Goal: Navigation & Orientation: Find specific page/section

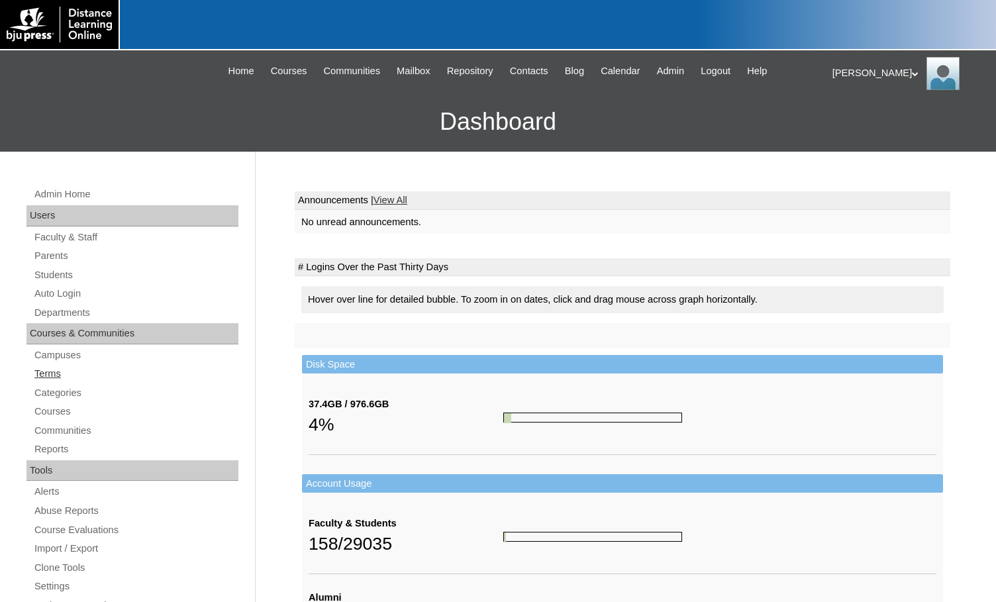
click at [70, 372] on link "Terms" at bounding box center [135, 374] width 205 height 17
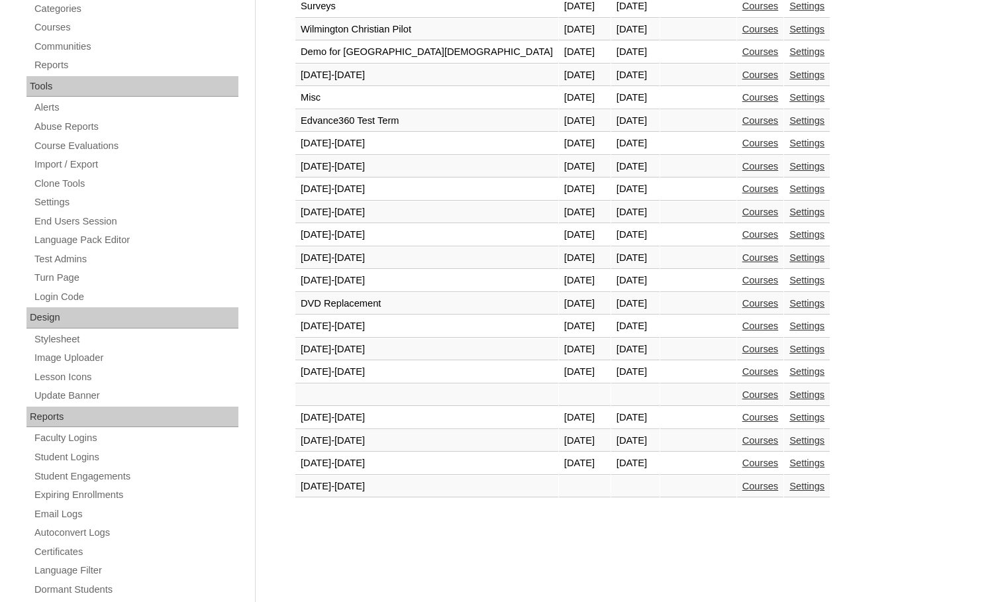
scroll to position [397, 0]
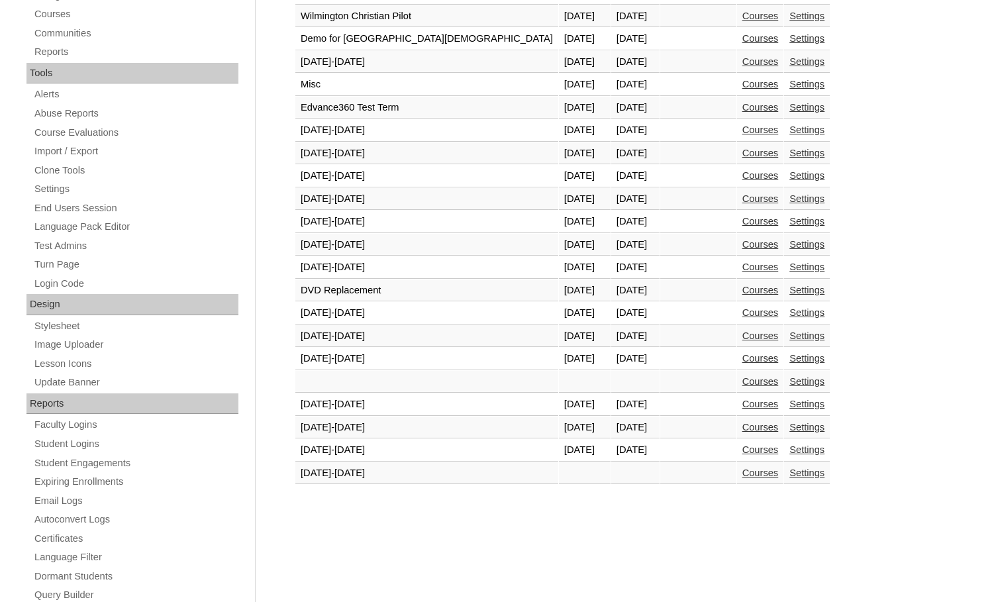
click at [742, 450] on link "Courses" at bounding box center [760, 449] width 36 height 11
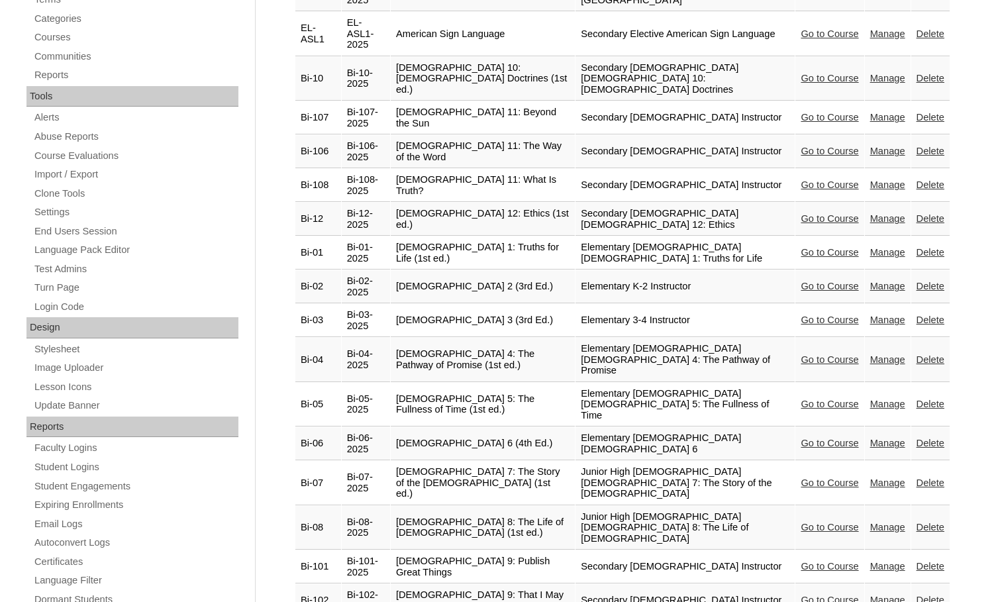
scroll to position [397, 0]
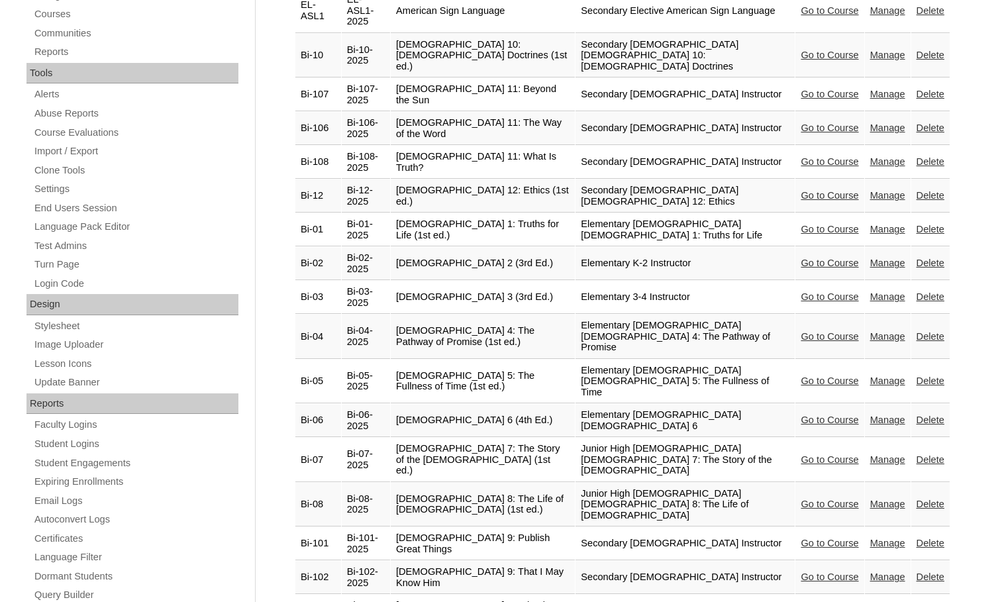
click at [814, 415] on link "Go to Course" at bounding box center [830, 420] width 58 height 11
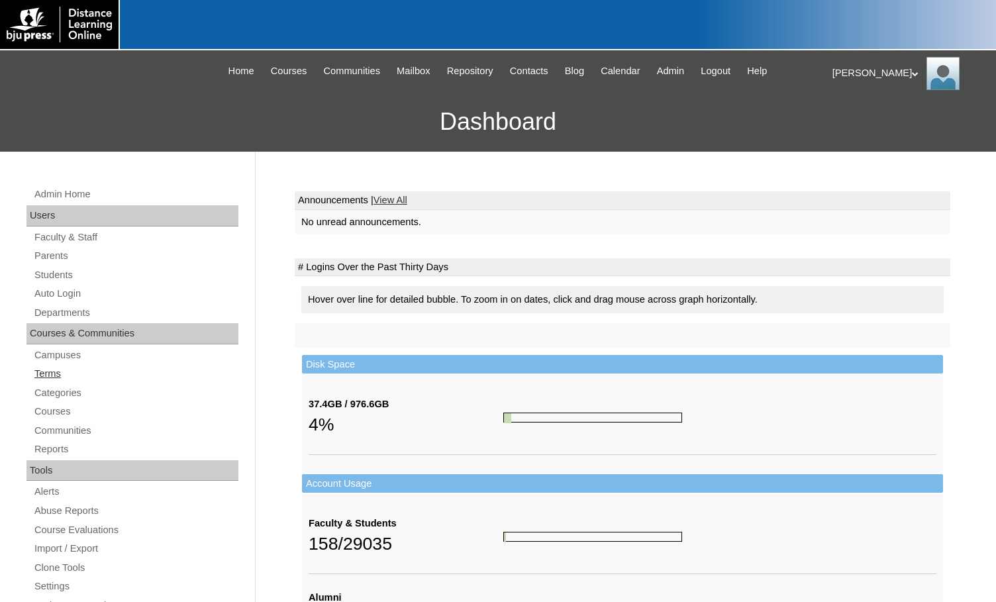
click at [46, 372] on link "Terms" at bounding box center [135, 374] width 205 height 17
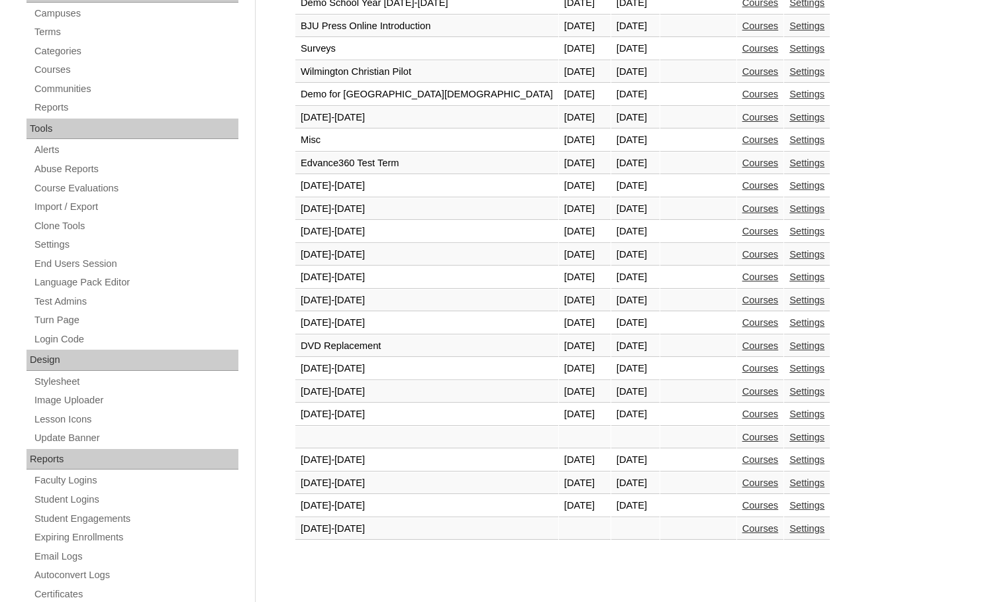
scroll to position [397, 0]
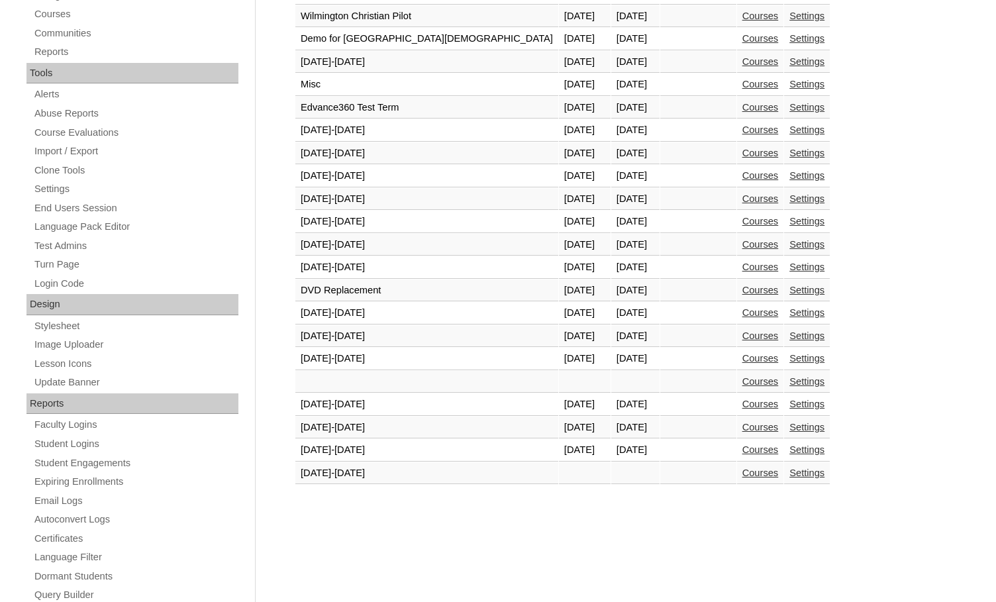
click at [742, 449] on link "Courses" at bounding box center [760, 449] width 36 height 11
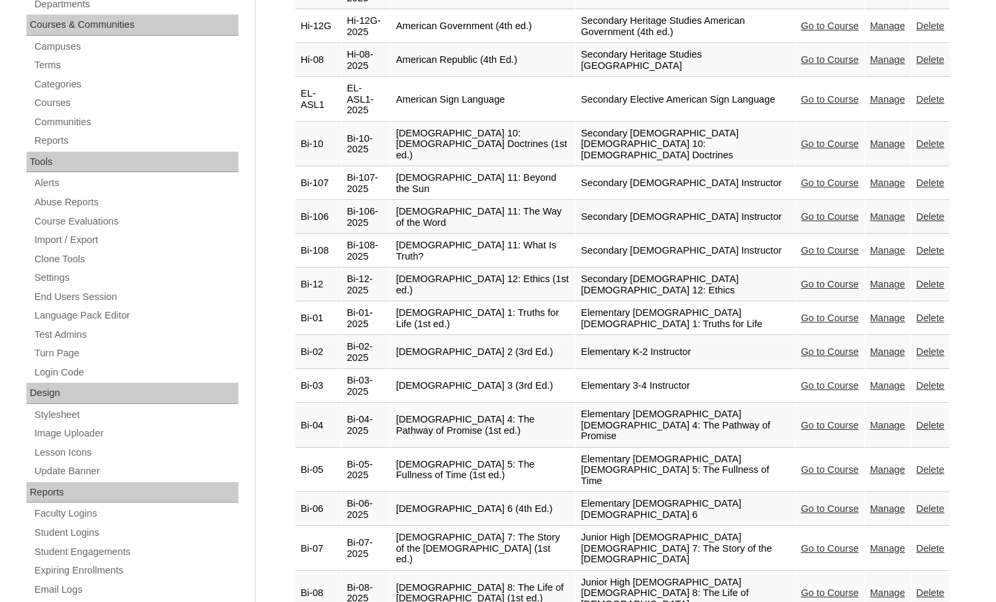
scroll to position [331, 0]
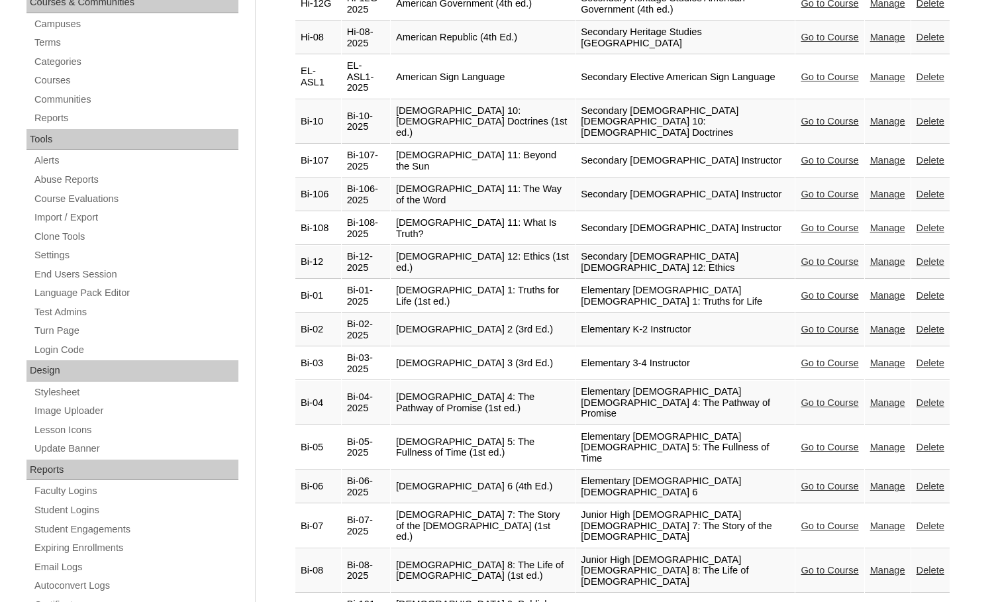
click at [801, 521] on link "Go to Course" at bounding box center [830, 526] width 58 height 11
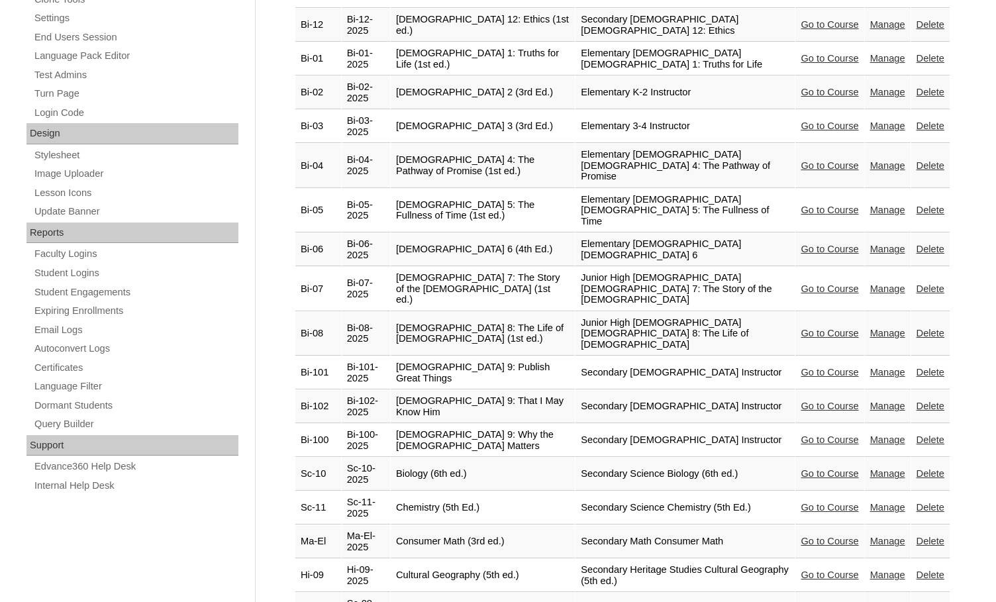
scroll to position [592, 0]
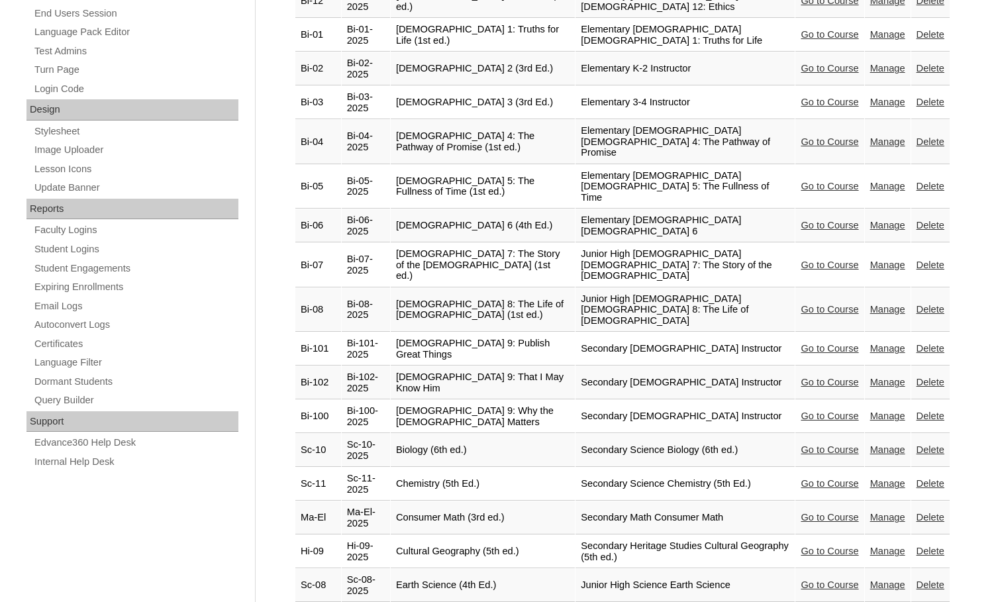
click at [809, 304] on link "Go to Course" at bounding box center [830, 309] width 58 height 11
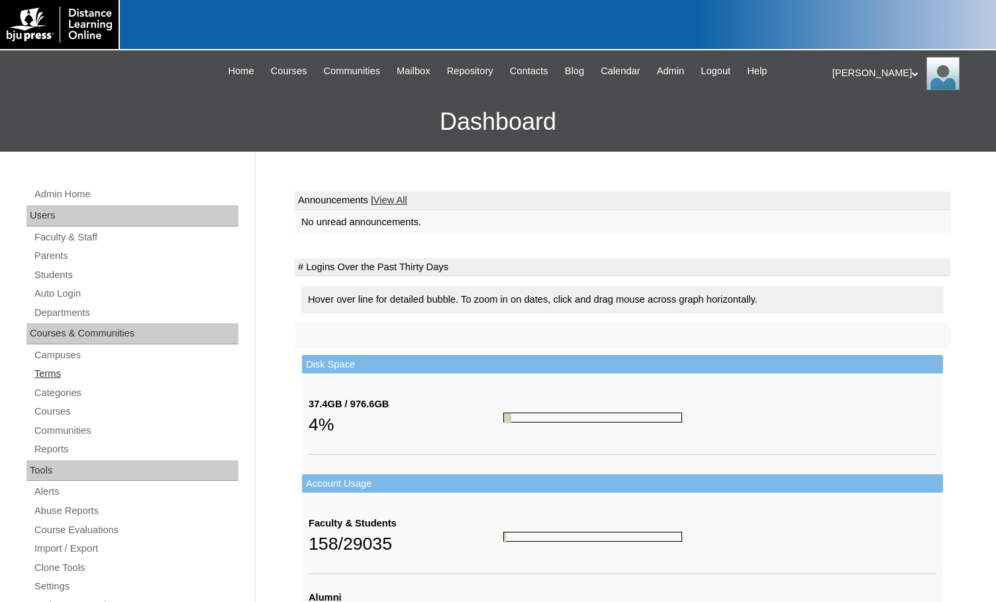
click at [49, 376] on link "Terms" at bounding box center [135, 374] width 205 height 17
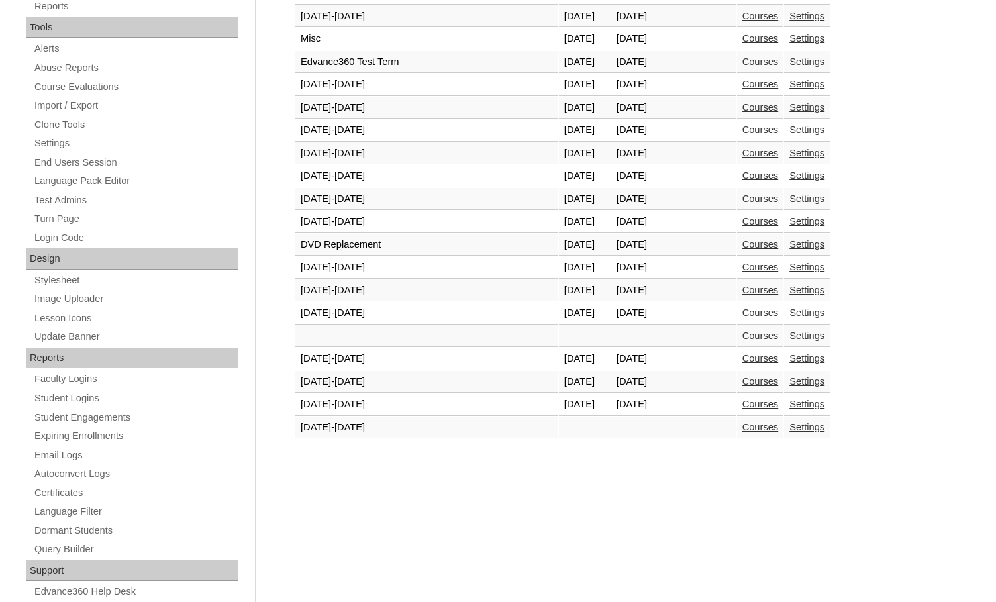
scroll to position [464, 0]
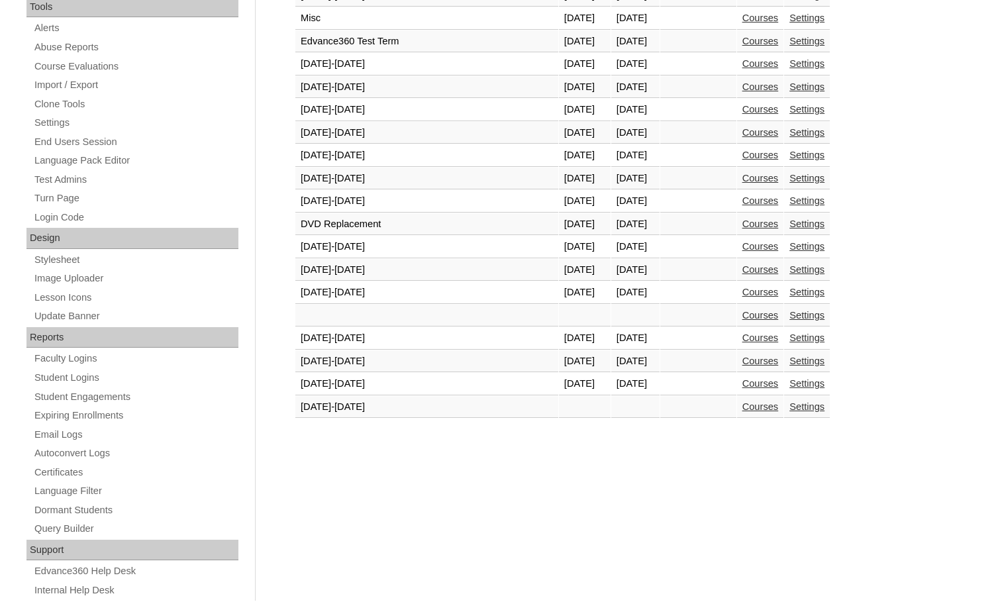
click at [742, 386] on link "Courses" at bounding box center [760, 383] width 36 height 11
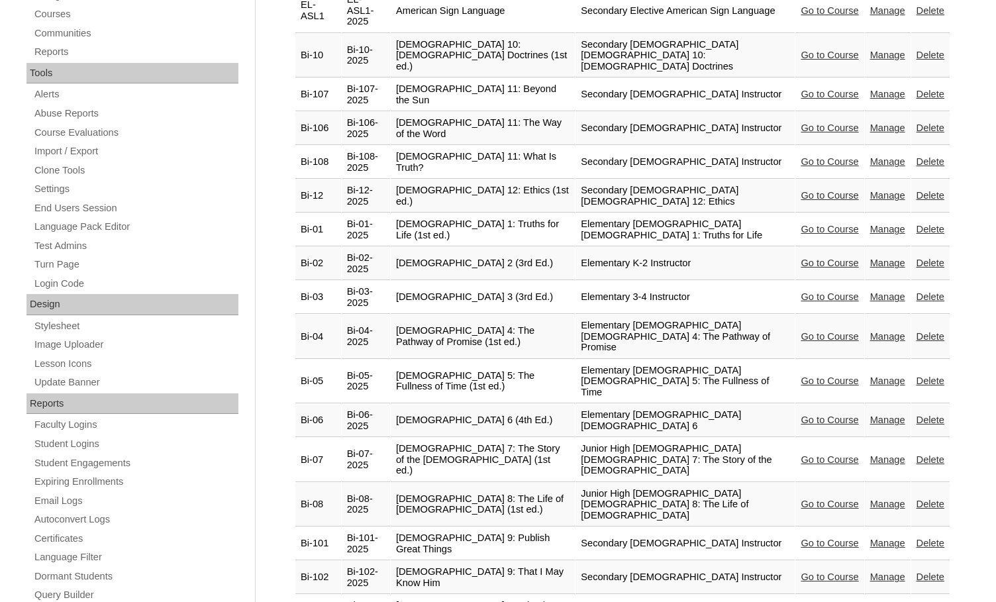
scroll to position [464, 0]
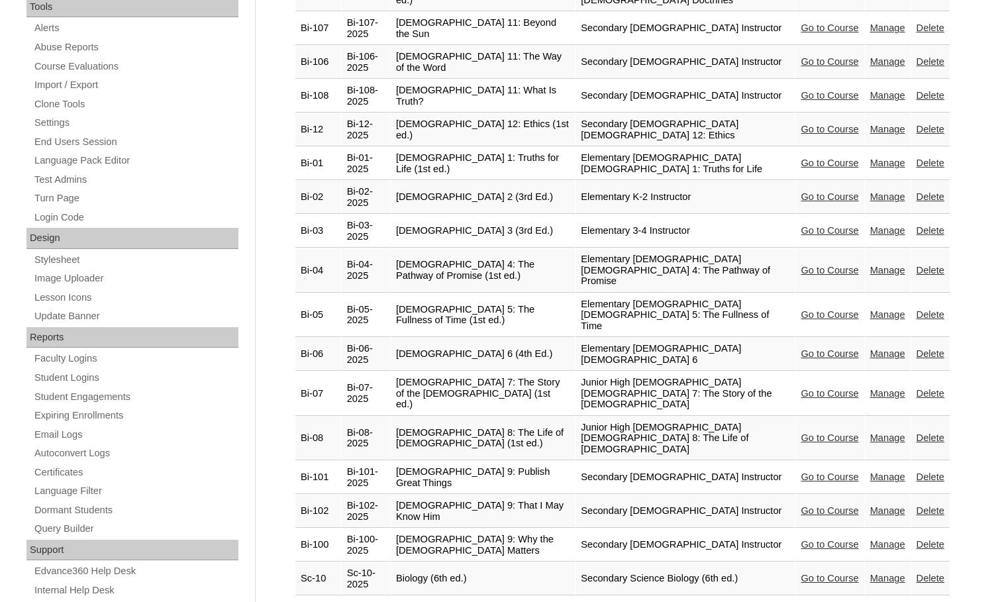
click at [341, 372] on td "Bi-07" at bounding box center [318, 394] width 46 height 44
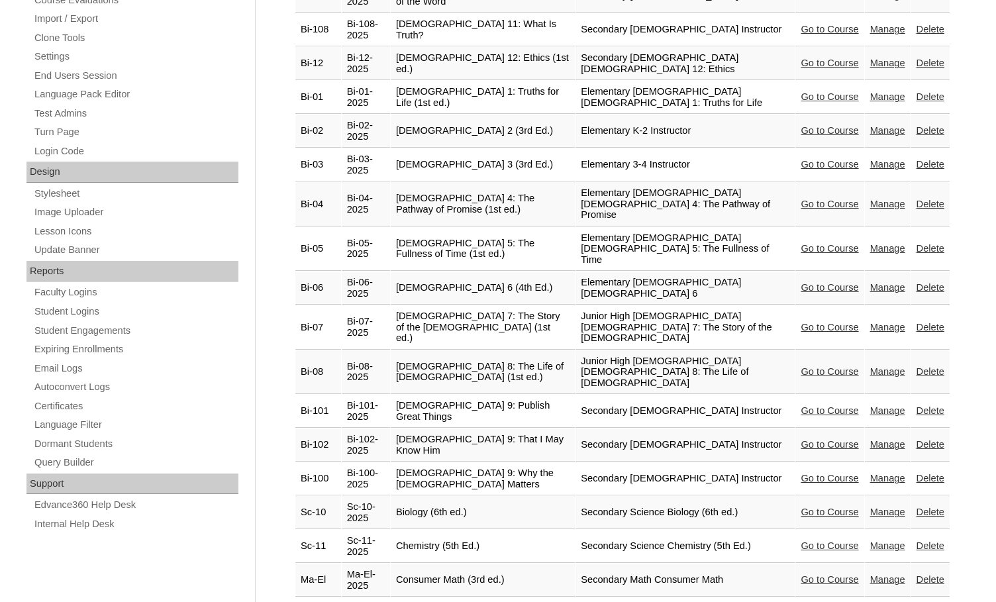
click at [801, 405] on link "Go to Course" at bounding box center [830, 410] width 58 height 11
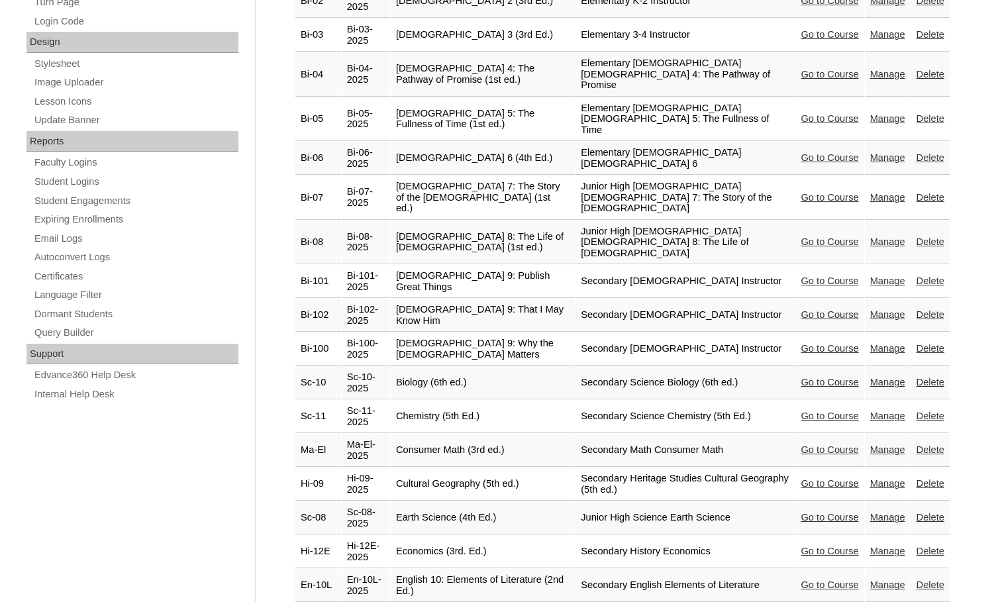
scroll to position [660, 0]
click at [807, 410] on link "Go to Course" at bounding box center [830, 415] width 58 height 11
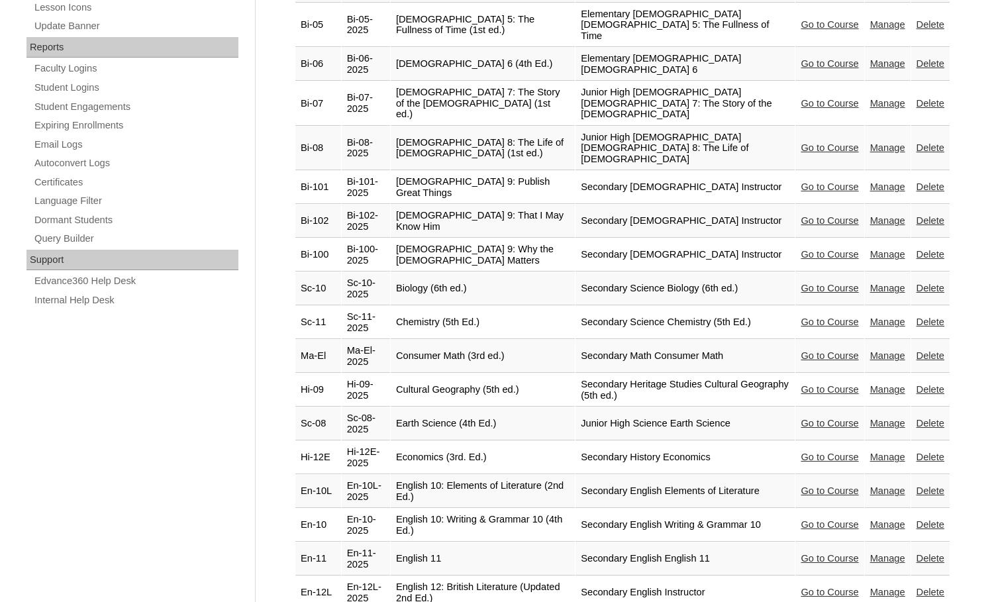
scroll to position [791, 0]
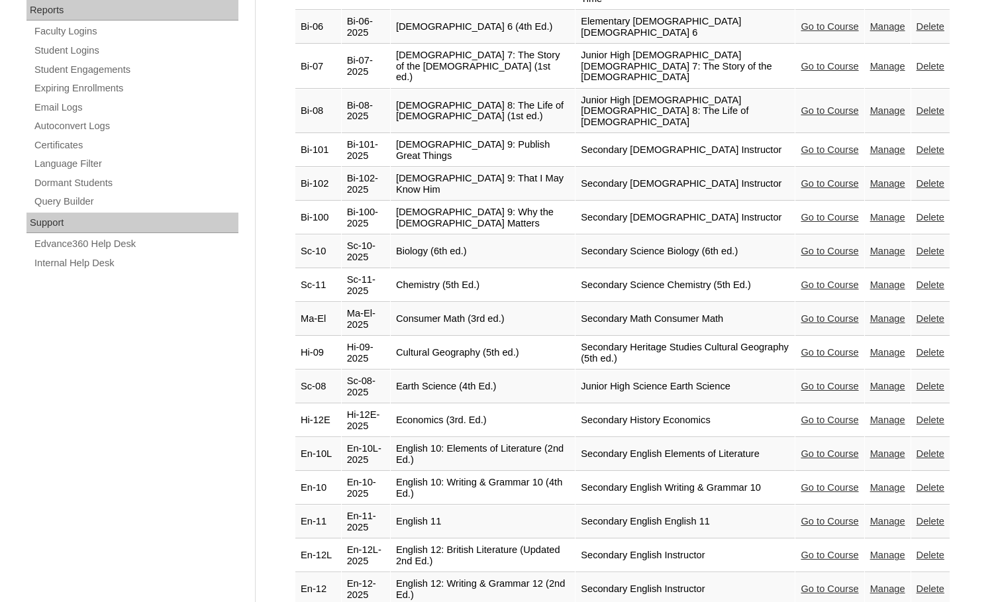
click at [801, 313] on link "Go to Course" at bounding box center [830, 318] width 58 height 11
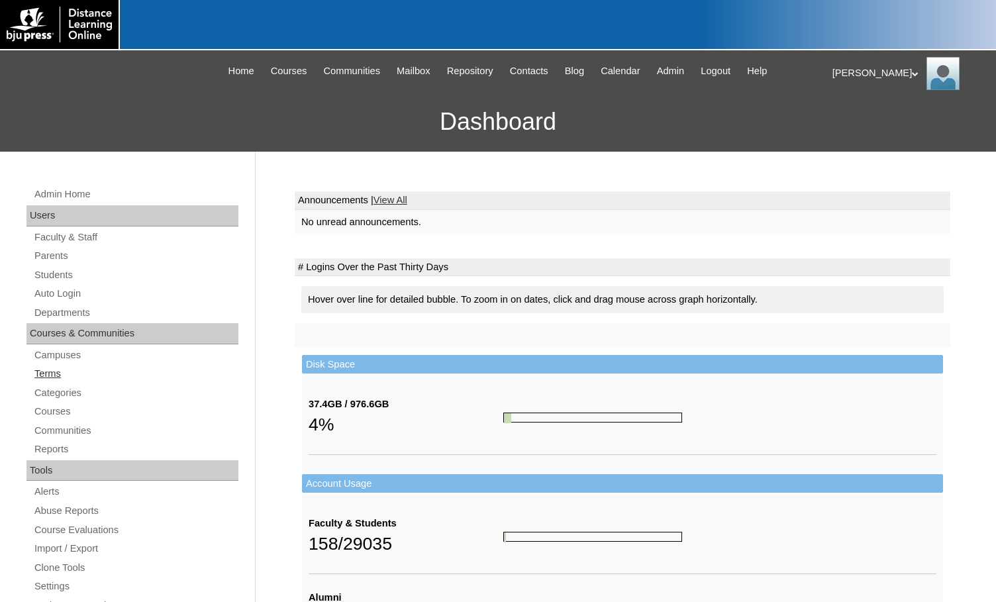
click at [60, 380] on link "Terms" at bounding box center [135, 374] width 205 height 17
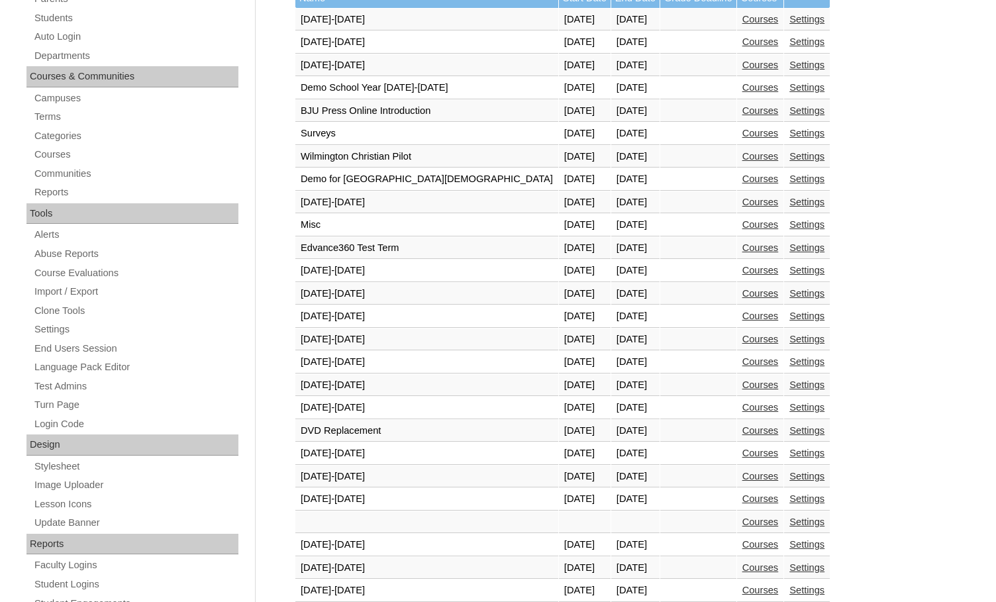
scroll to position [331, 0]
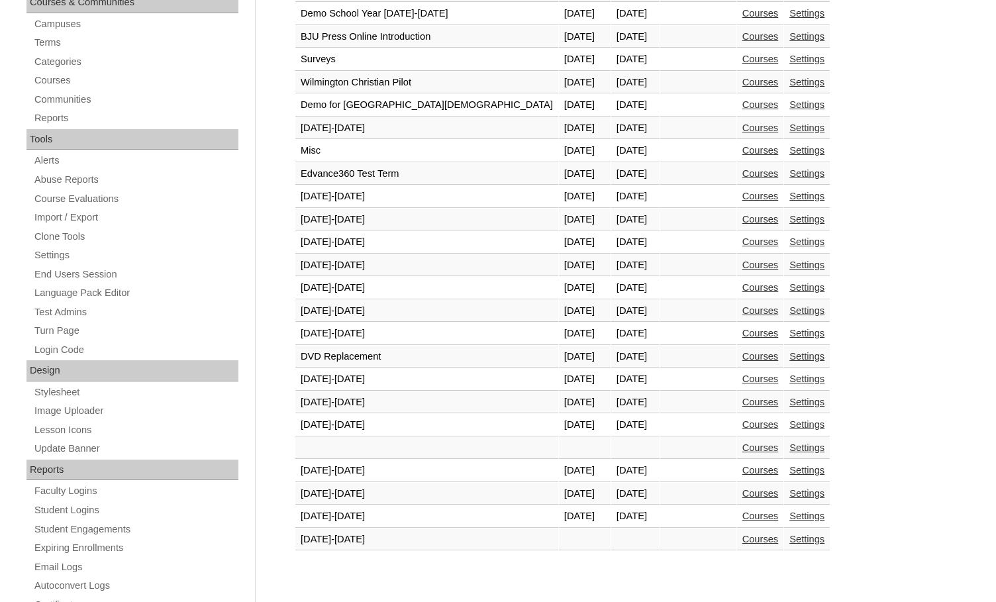
click at [742, 511] on link "Courses" at bounding box center [760, 516] width 36 height 11
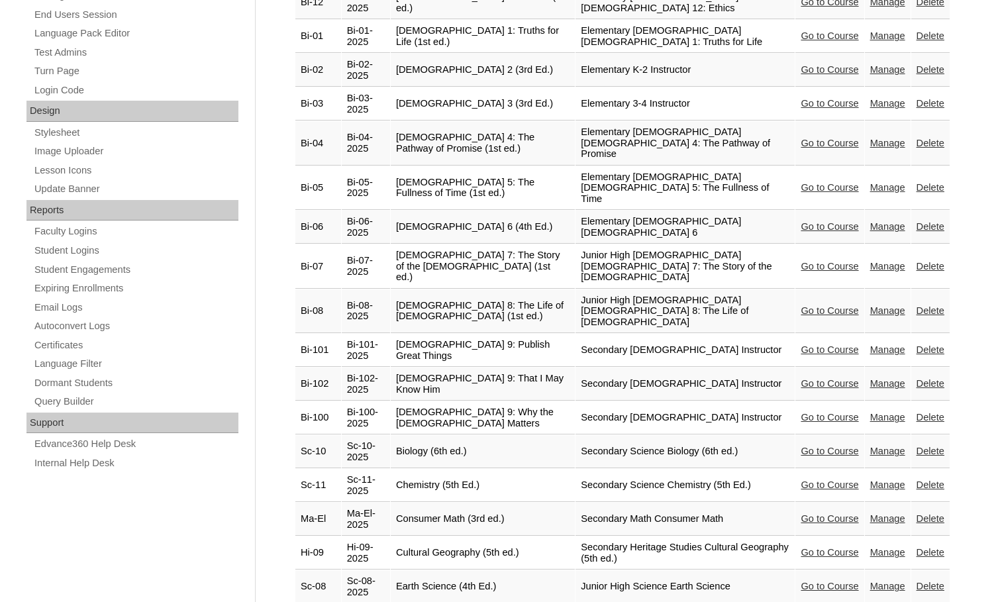
scroll to position [596, 0]
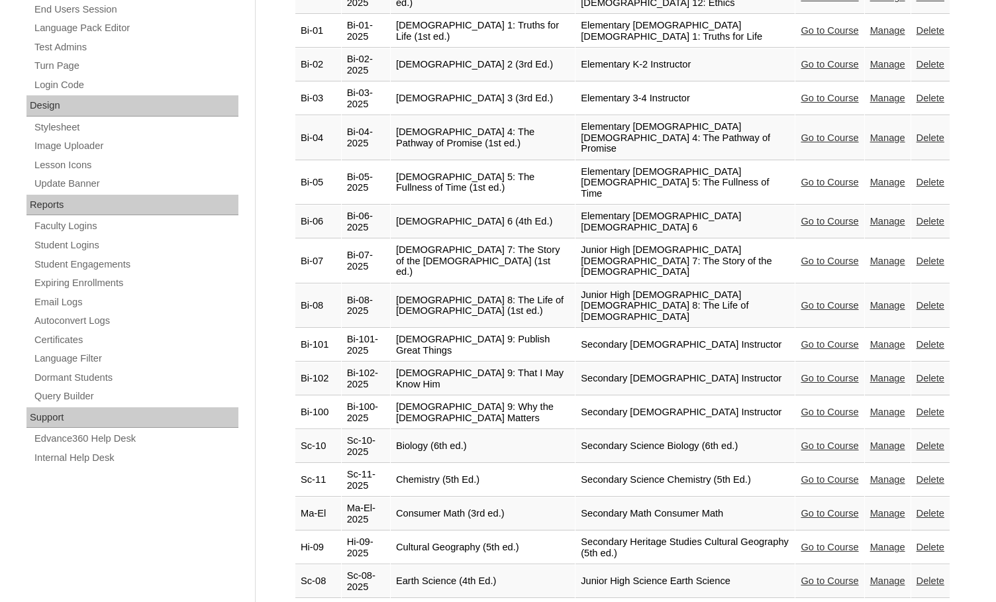
click at [819, 542] on link "Go to Course" at bounding box center [830, 547] width 58 height 11
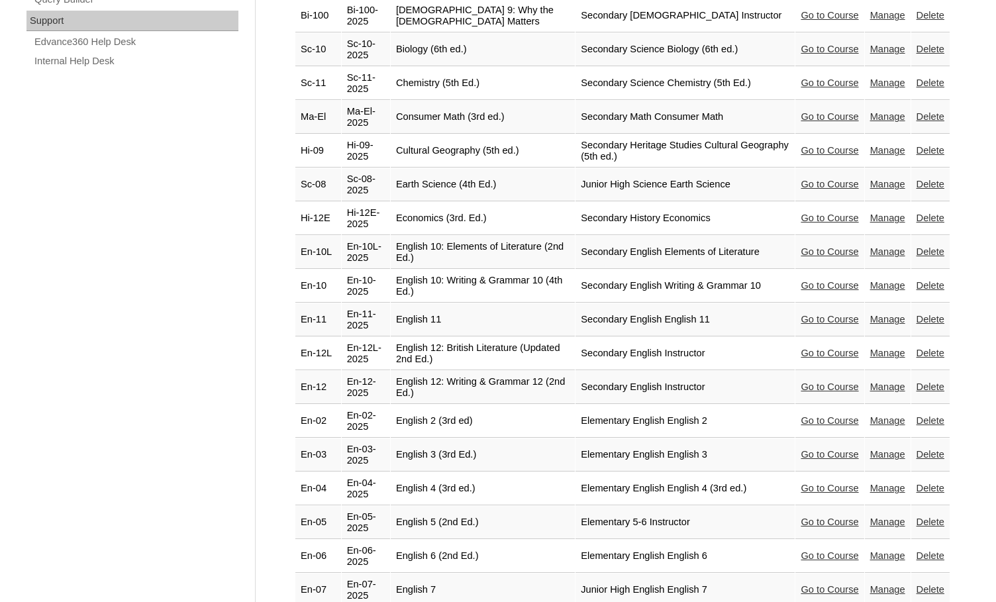
scroll to position [993, 0]
click at [801, 178] on link "Go to Course" at bounding box center [830, 183] width 58 height 11
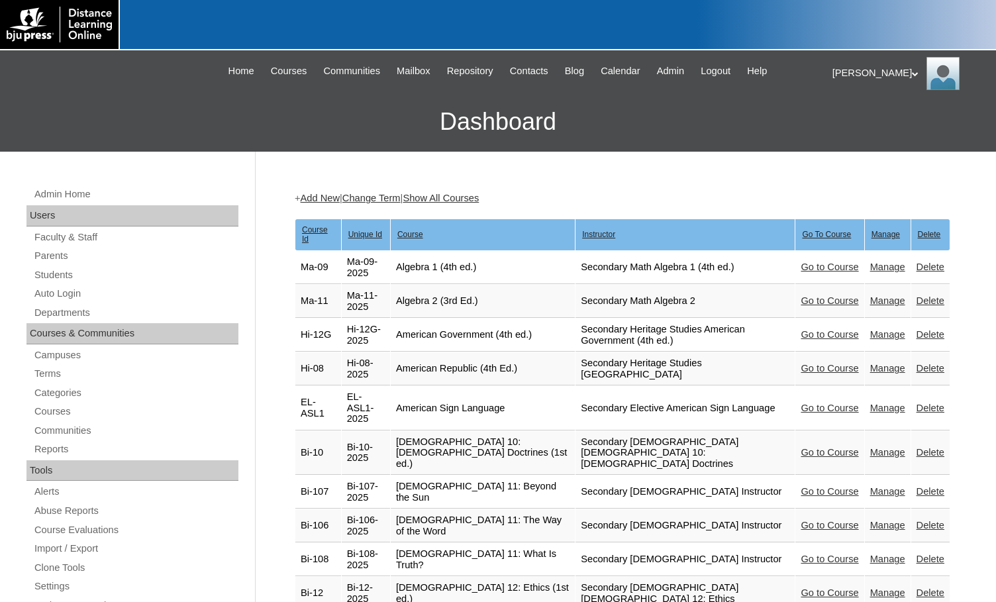
scroll to position [992, 0]
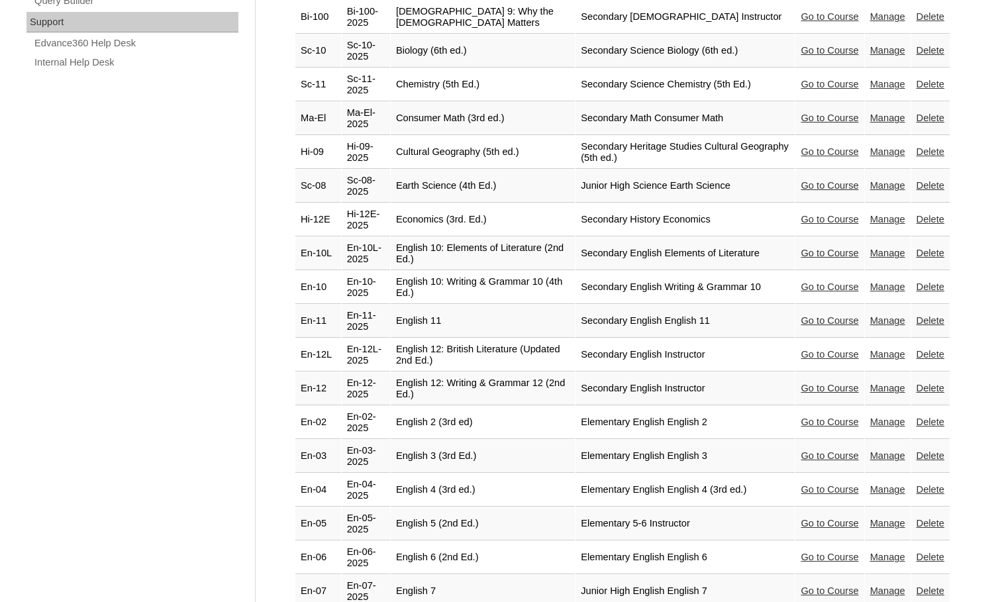
click at [811, 214] on link "Go to Course" at bounding box center [830, 219] width 58 height 11
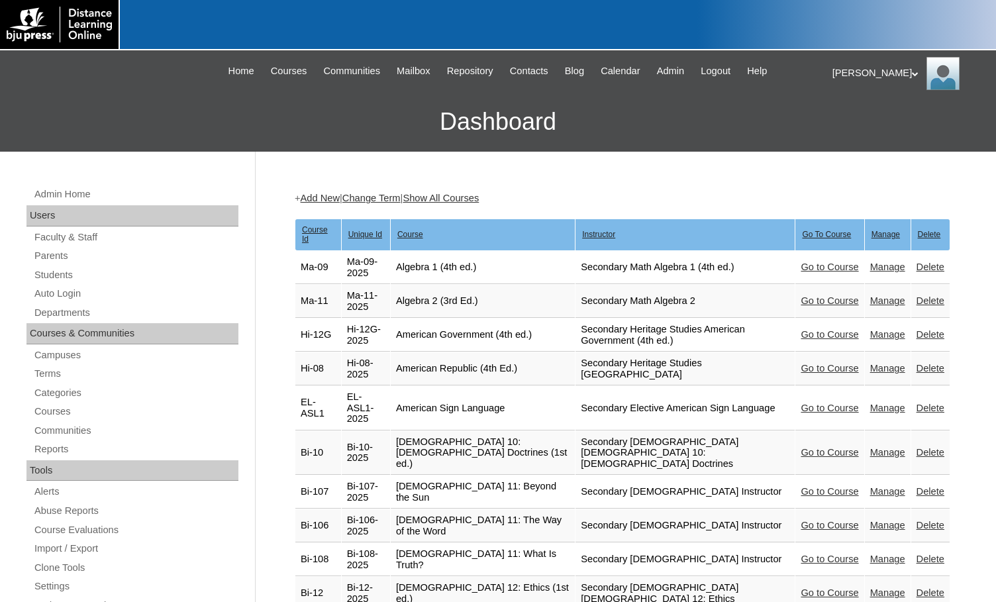
scroll to position [990, 0]
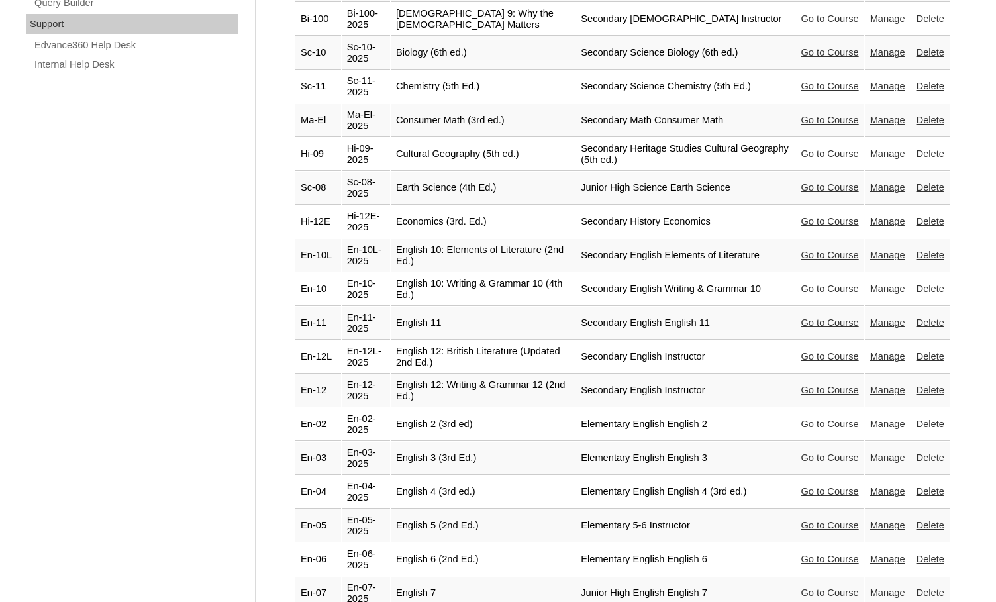
click at [812, 250] on link "Go to Course" at bounding box center [830, 255] width 58 height 11
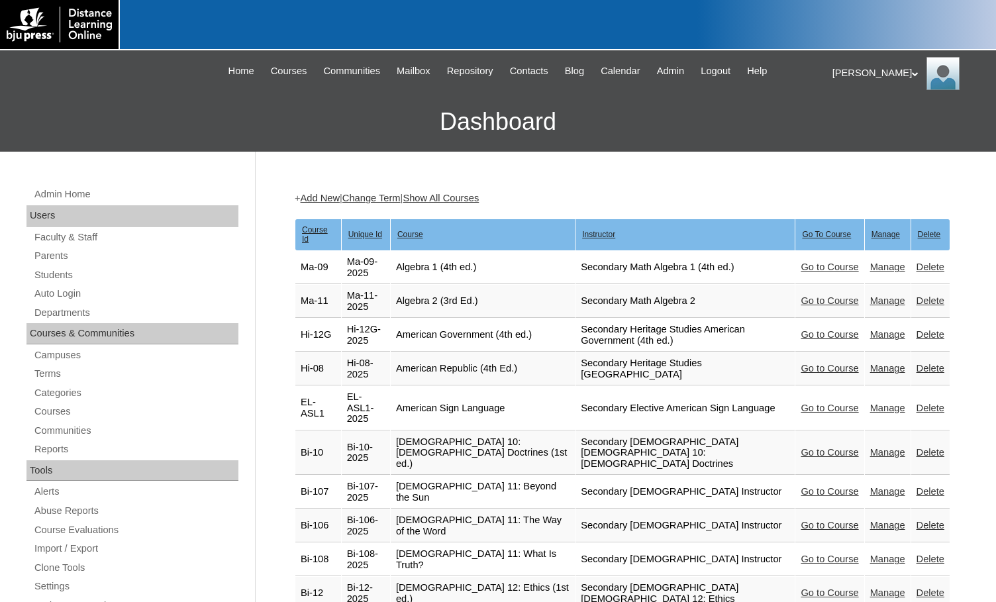
scroll to position [988, 0]
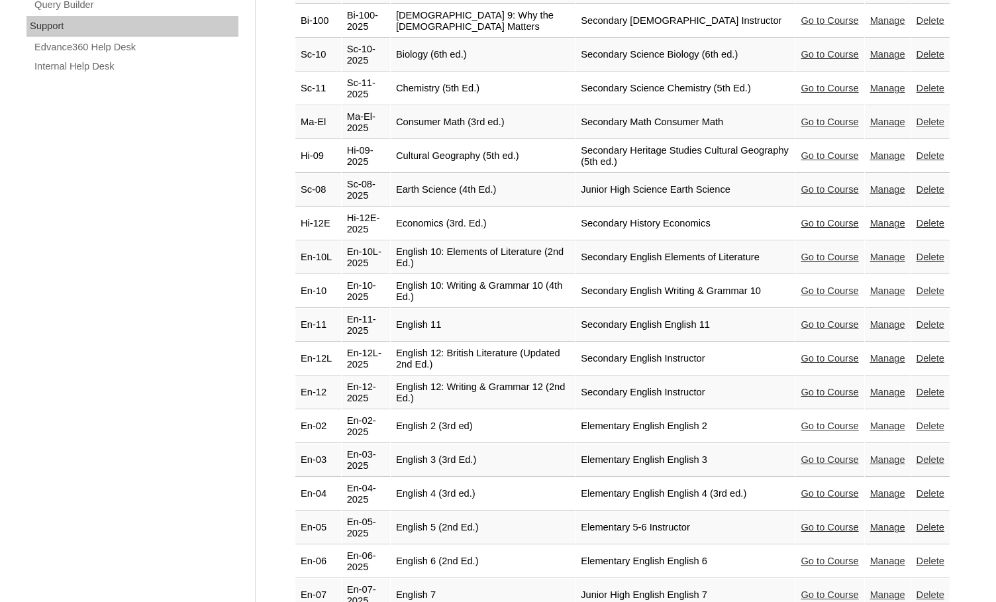
click at [827, 285] on link "Go to Course" at bounding box center [830, 290] width 58 height 11
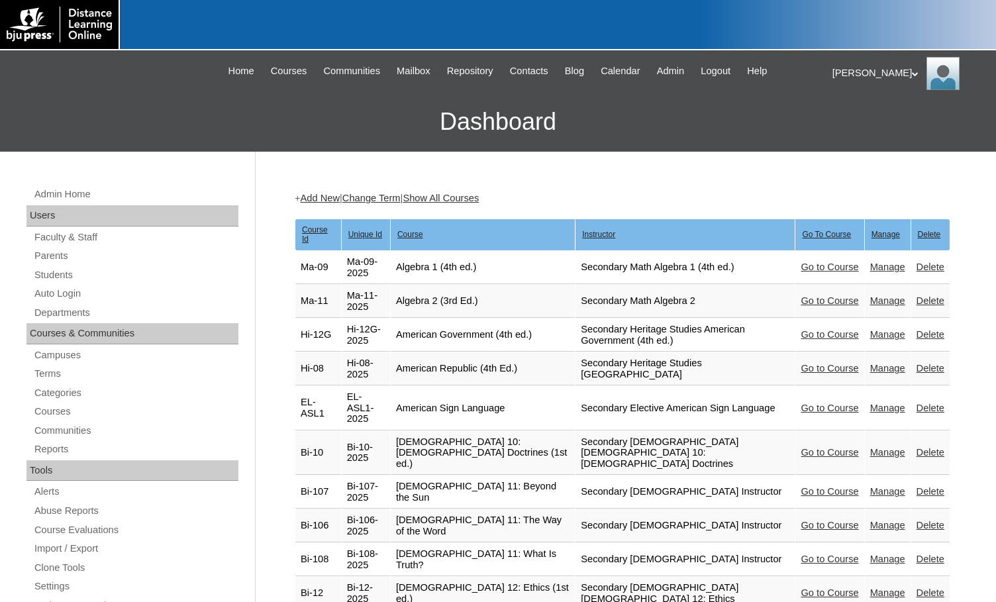
scroll to position [986, 0]
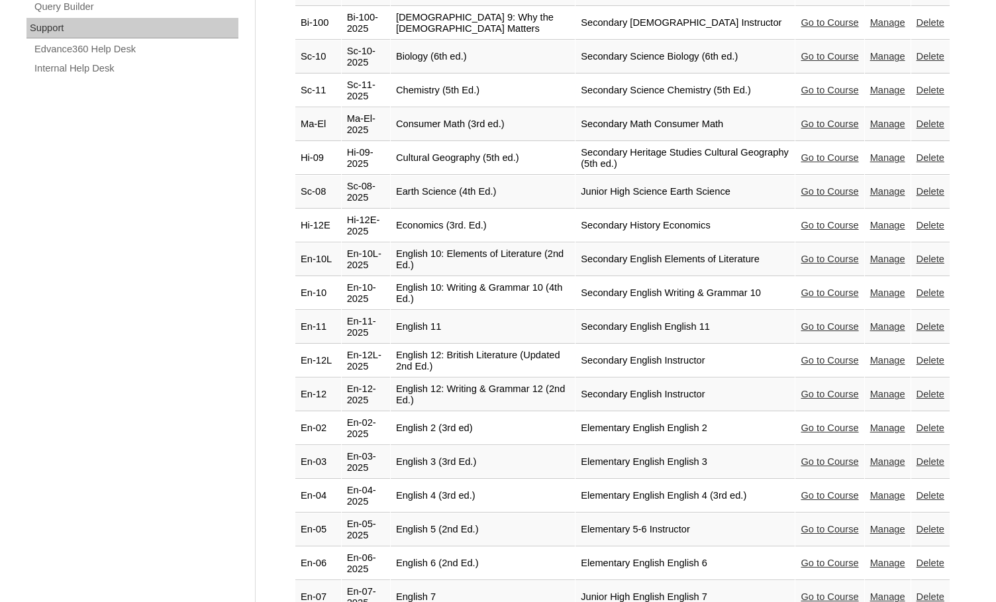
click at [801, 321] on link "Go to Course" at bounding box center [830, 326] width 58 height 11
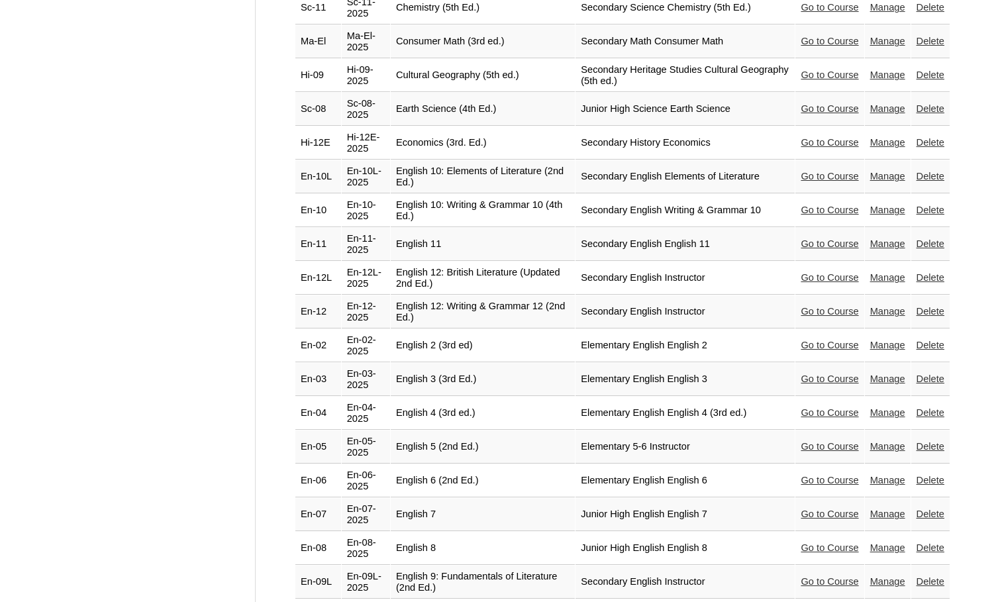
scroll to position [1116, 0]
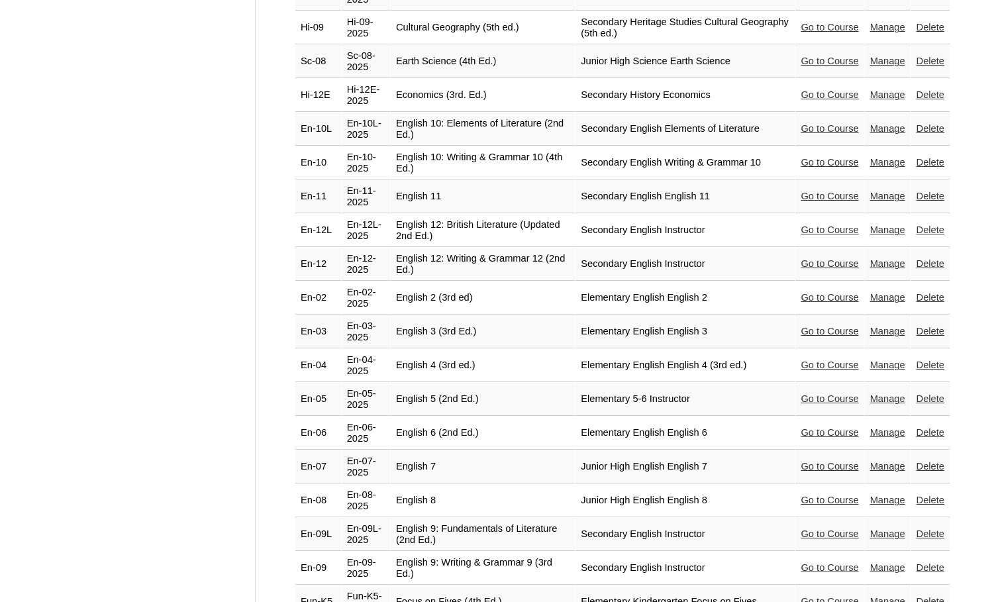
click at [808, 225] on link "Go to Course" at bounding box center [830, 230] width 58 height 11
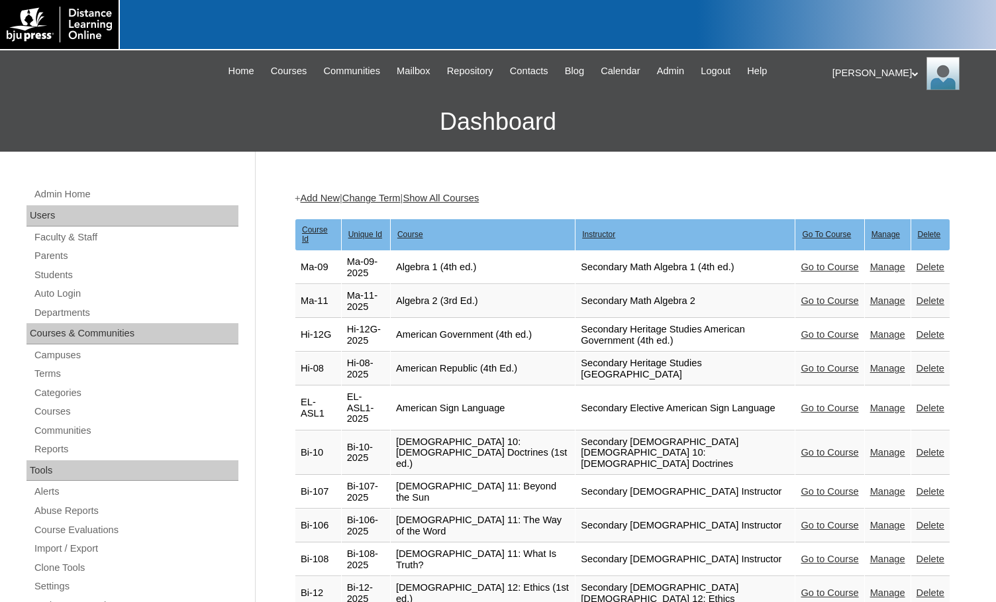
scroll to position [1116, 0]
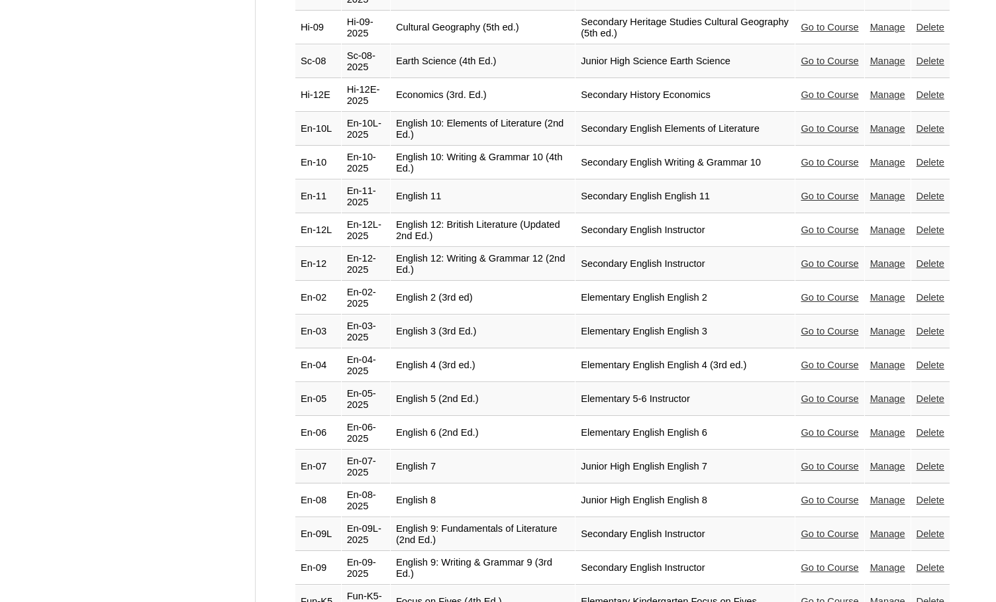
click at [802, 258] on link "Go to Course" at bounding box center [830, 263] width 58 height 11
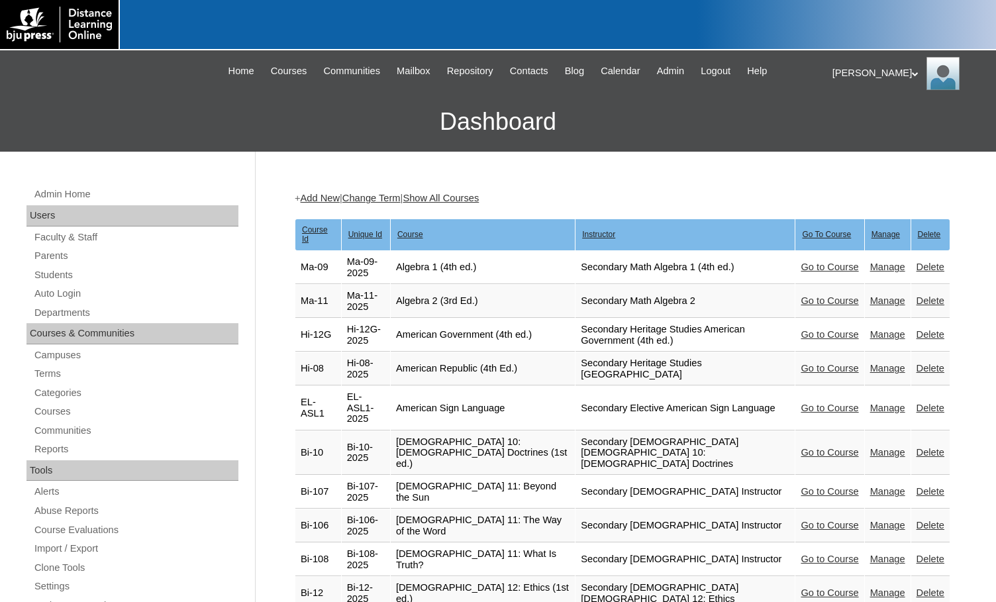
scroll to position [1116, 0]
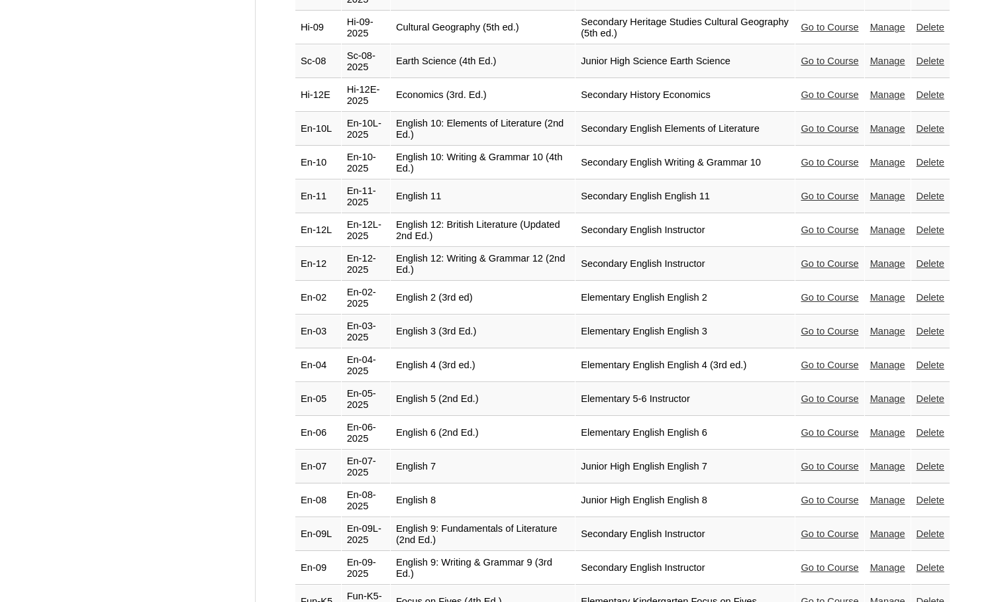
click at [811, 393] on link "Go to Course" at bounding box center [830, 398] width 58 height 11
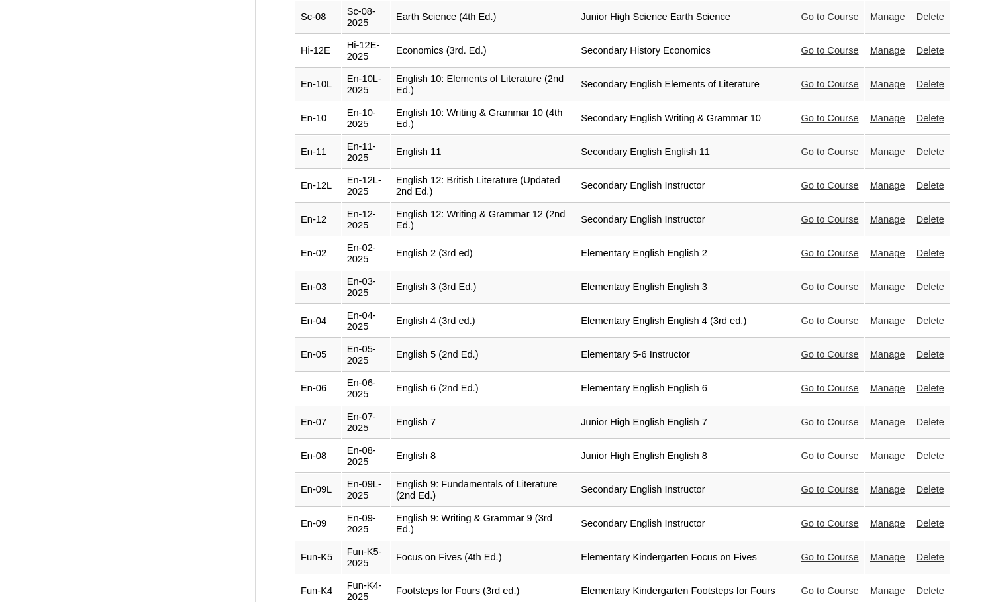
scroll to position [1182, 0]
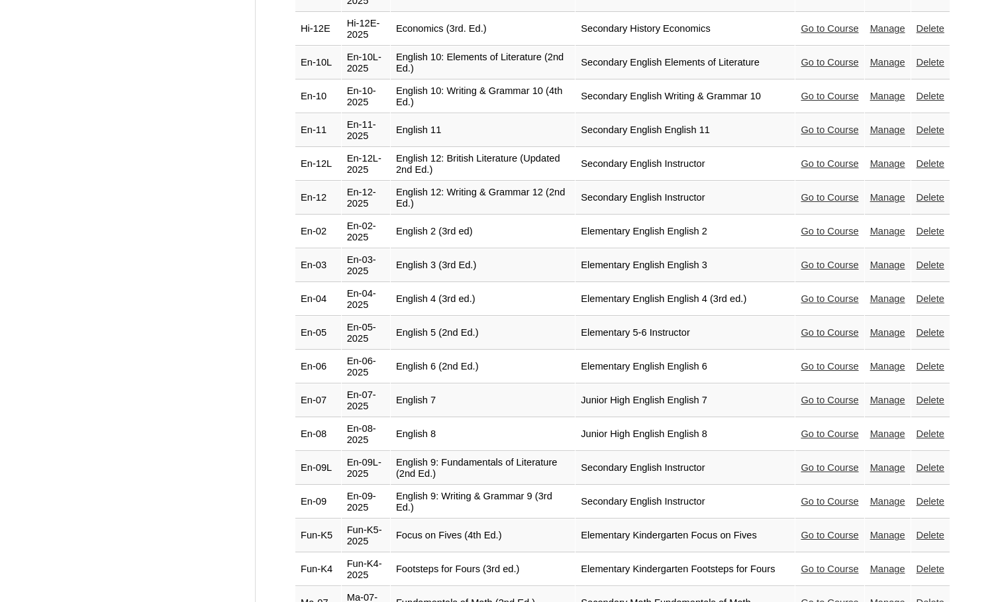
click at [809, 361] on link "Go to Course" at bounding box center [830, 366] width 58 height 11
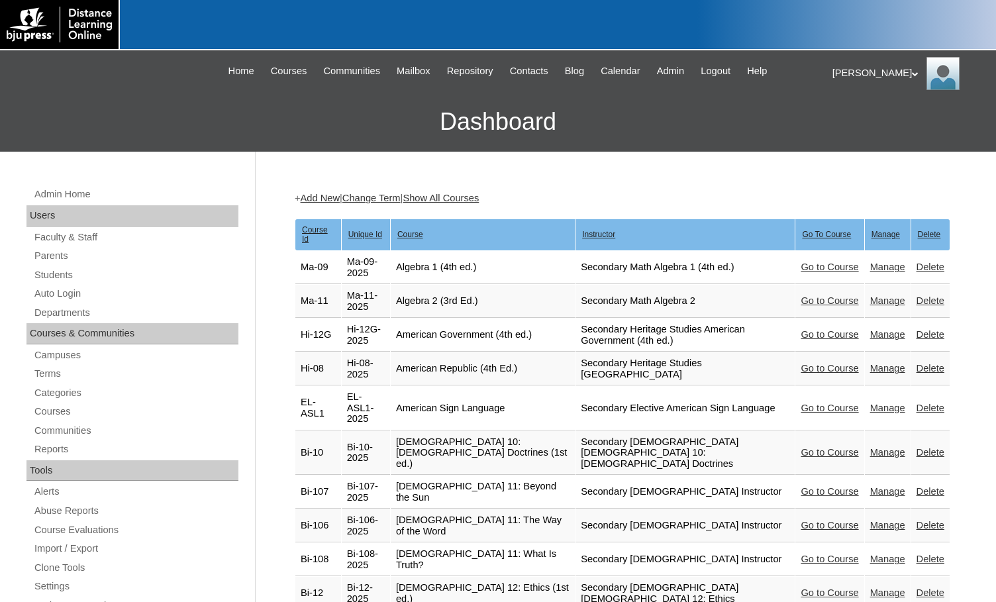
scroll to position [1182, 0]
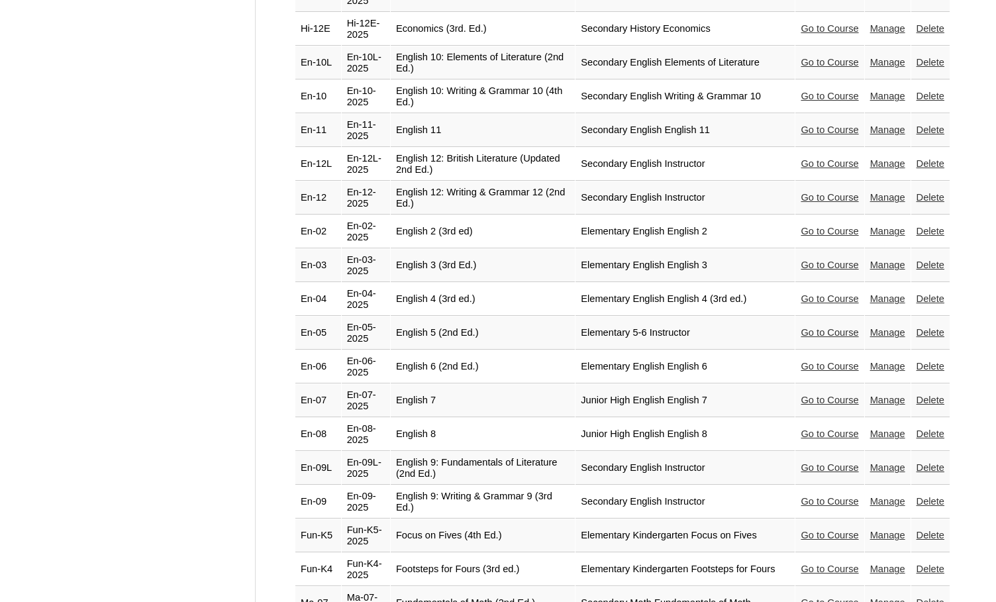
click at [809, 395] on link "Go to Course" at bounding box center [830, 400] width 58 height 11
